Goal: Navigation & Orientation: Find specific page/section

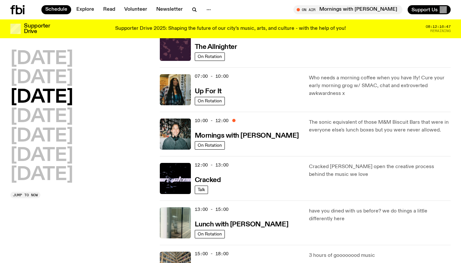
scroll to position [38, 0]
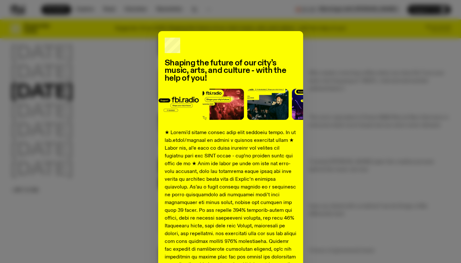
click at [362, 67] on div "Shaping the future of our city’s music, arts, and culture - with the help of yo…" at bounding box center [230, 241] width 440 height 421
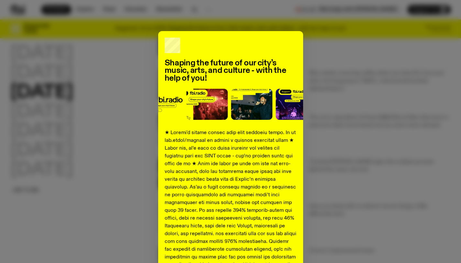
scroll to position [220, 0]
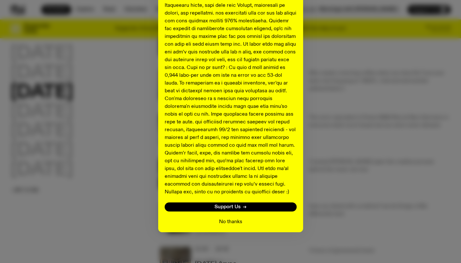
click at [228, 222] on button "No thanks" at bounding box center [230, 222] width 23 height 8
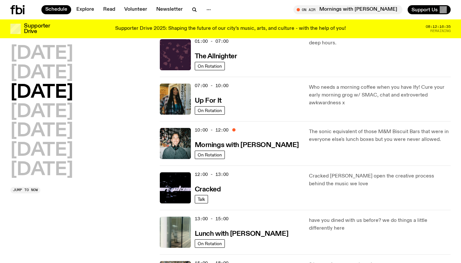
scroll to position [22, 0]
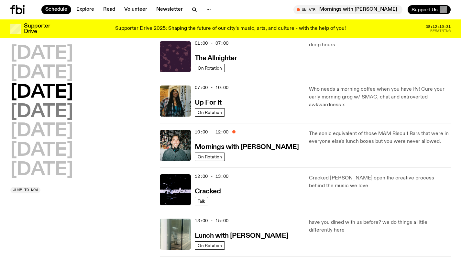
click at [55, 117] on h2 "[DATE]" at bounding box center [41, 112] width 63 height 18
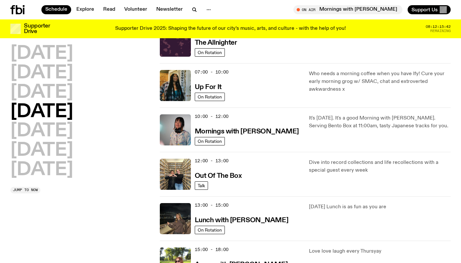
scroll to position [38, 0]
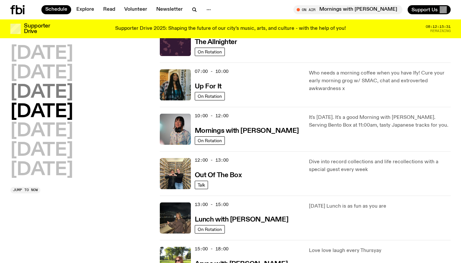
click at [10, 103] on button "[DATE]" at bounding box center [41, 112] width 63 height 18
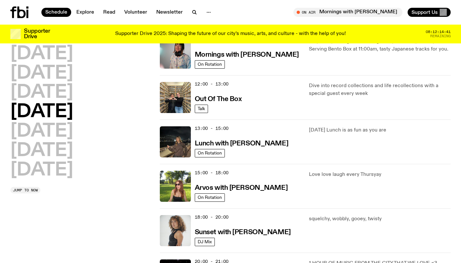
scroll to position [0, 0]
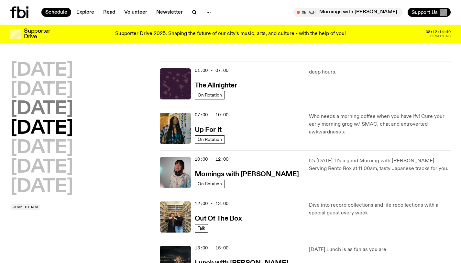
click at [73, 113] on h2 "[DATE]" at bounding box center [41, 109] width 63 height 18
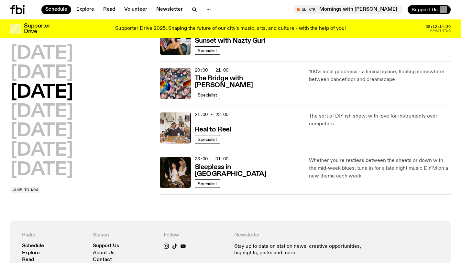
scroll to position [306, 0]
click at [52, 133] on h2 "[DATE]" at bounding box center [41, 131] width 63 height 18
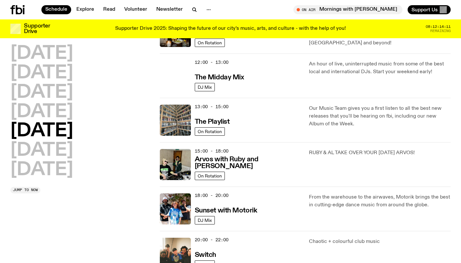
scroll to position [136, 0]
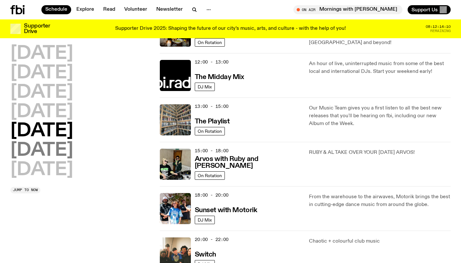
click at [46, 147] on h2 "[DATE]" at bounding box center [41, 150] width 63 height 18
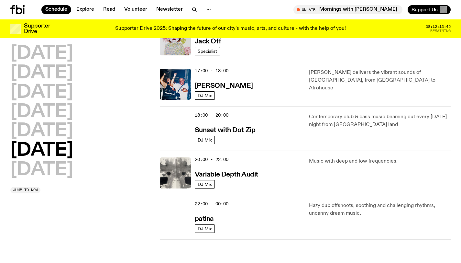
scroll to position [350, 0]
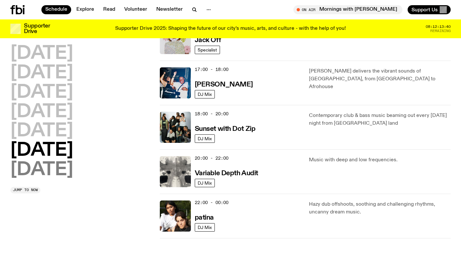
click at [67, 170] on h2 "[DATE]" at bounding box center [41, 170] width 63 height 18
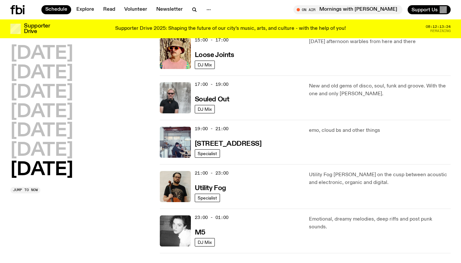
scroll to position [377, 0]
